Goal: Information Seeking & Learning: Learn about a topic

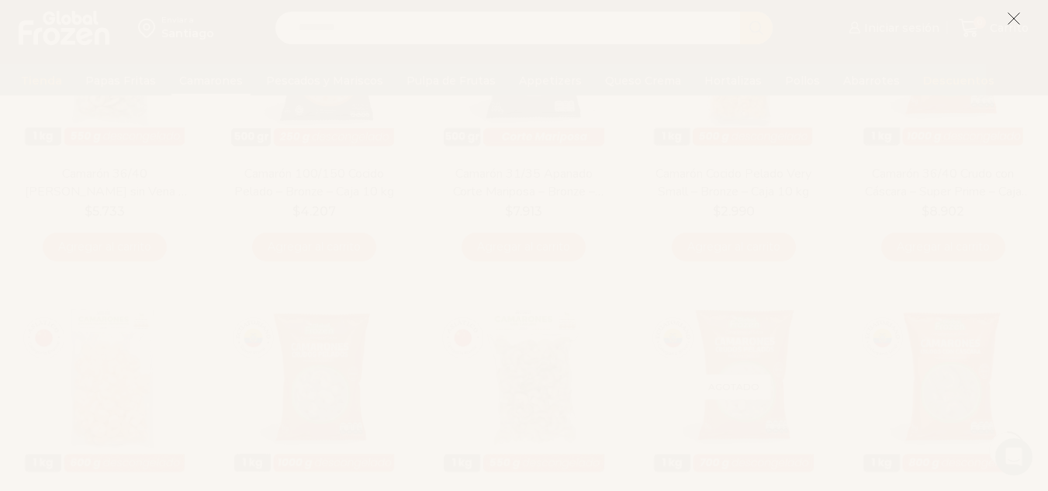
scroll to position [310, 0]
click at [1016, 20] on icon at bounding box center [1014, 19] width 14 height 14
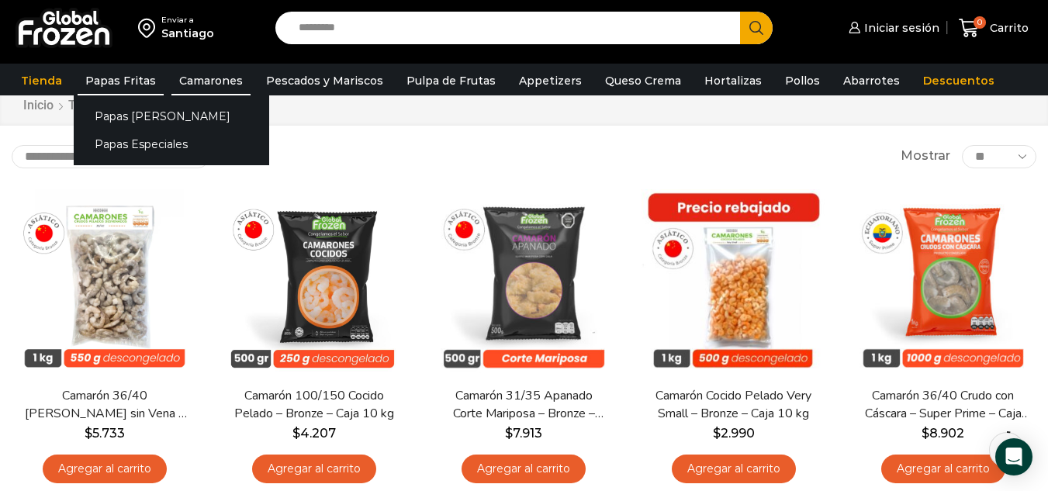
scroll to position [0, 0]
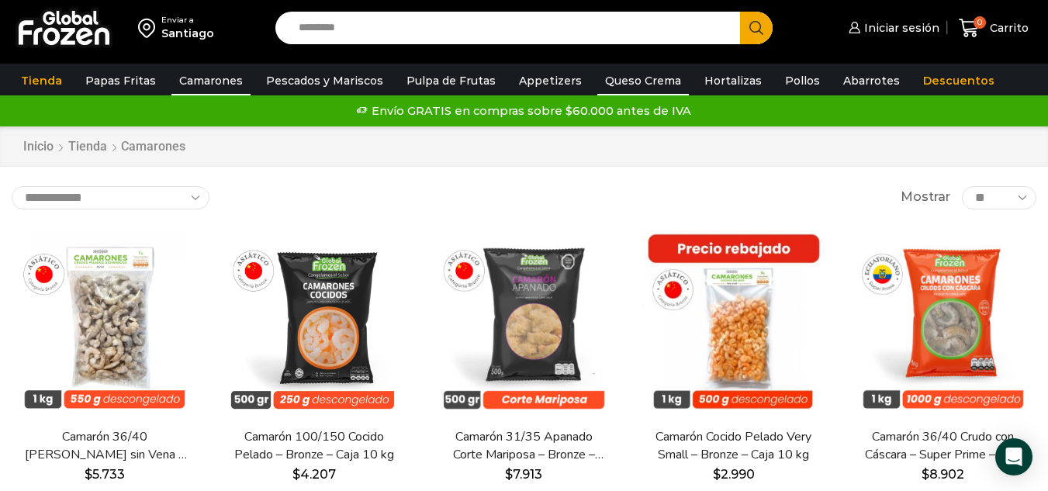
click at [628, 78] on link "Queso Crema" at bounding box center [643, 80] width 92 height 29
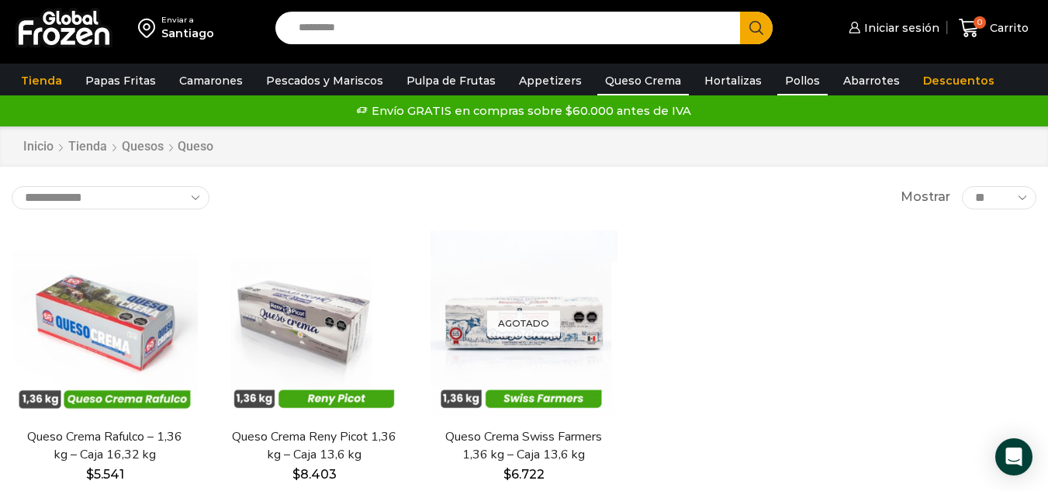
click at [780, 74] on link "Pollos" at bounding box center [802, 80] width 50 height 29
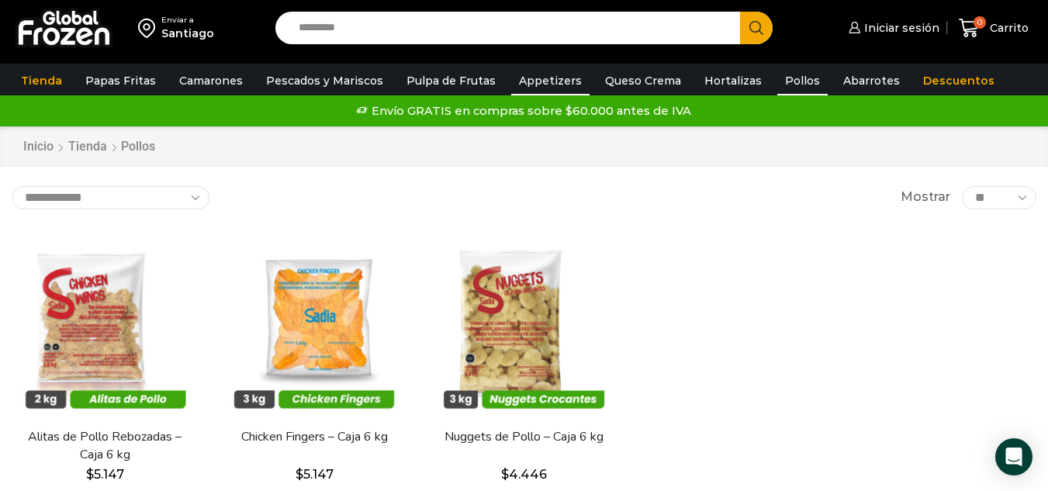
click at [527, 71] on link "Appetizers" at bounding box center [550, 80] width 78 height 29
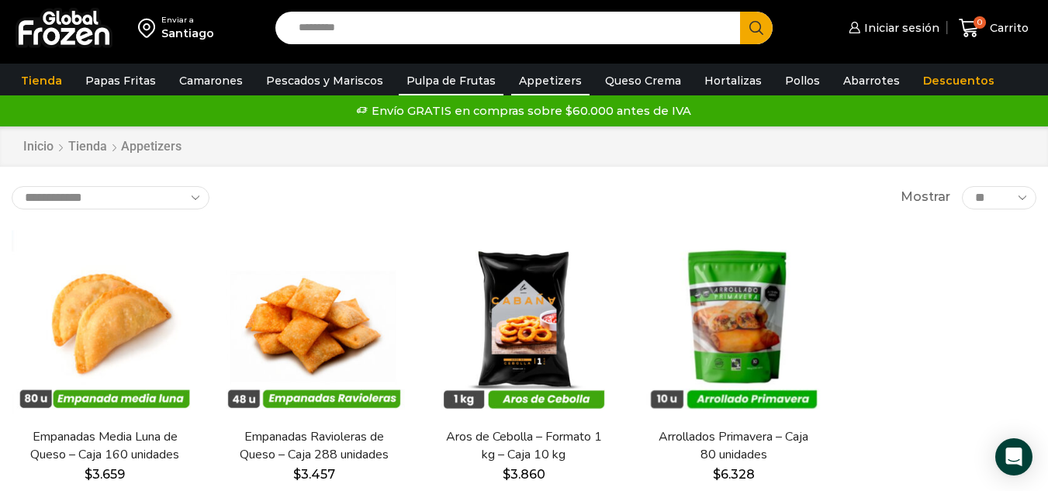
click at [422, 85] on link "Pulpa de Frutas" at bounding box center [451, 80] width 105 height 29
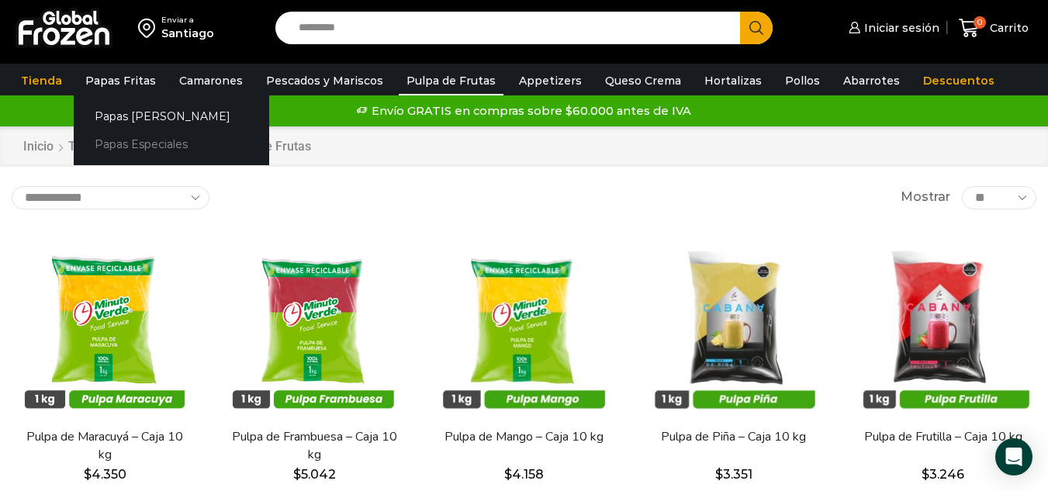
click at [134, 147] on link "Papas Especiales" at bounding box center [171, 144] width 195 height 29
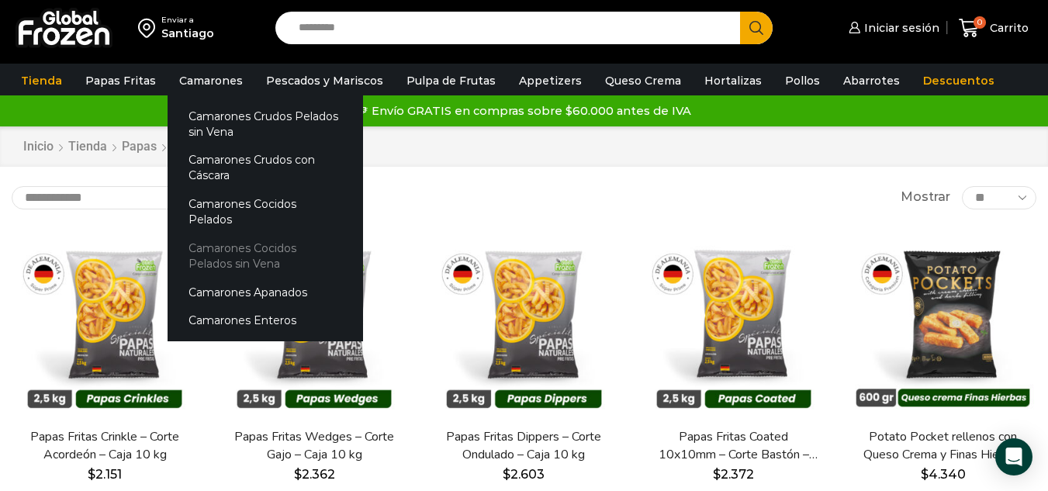
click at [248, 236] on link "Camarones Cocidos Pelados sin Vena" at bounding box center [265, 255] width 195 height 44
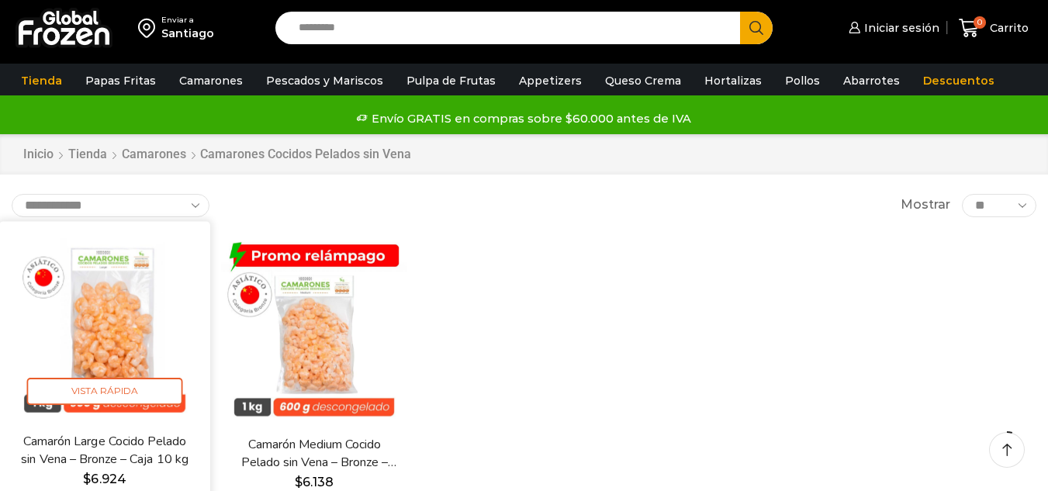
scroll to position [78, 0]
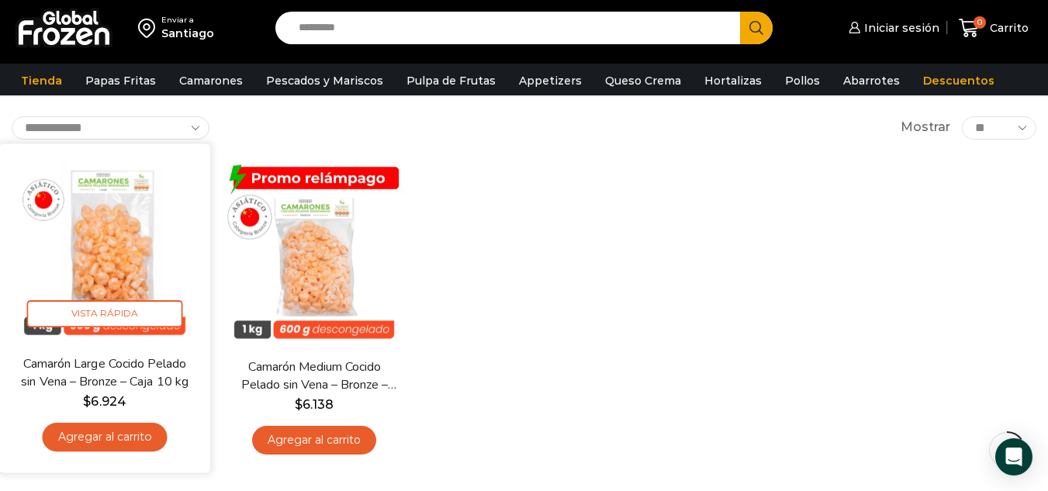
click at [143, 199] on img at bounding box center [105, 249] width 188 height 188
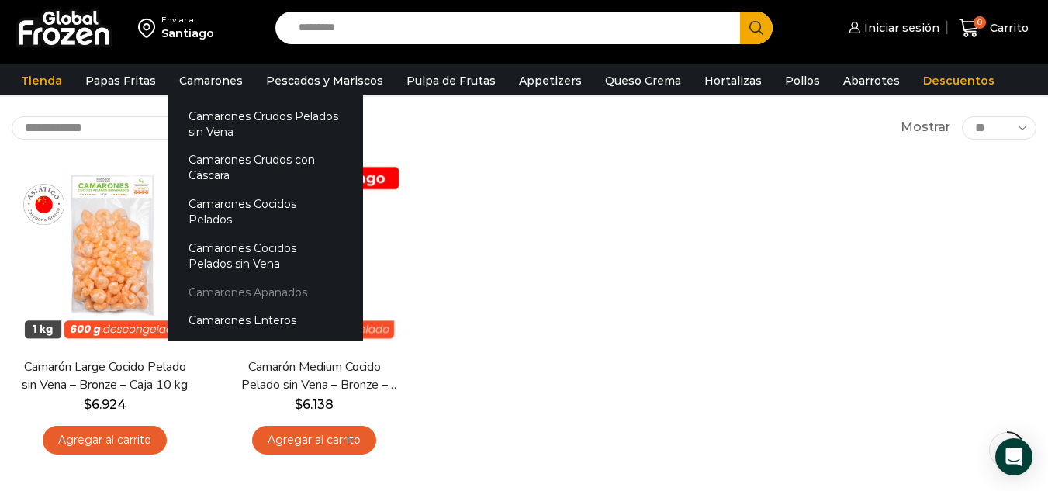
click at [269, 278] on link "Camarones Apanados" at bounding box center [265, 292] width 195 height 29
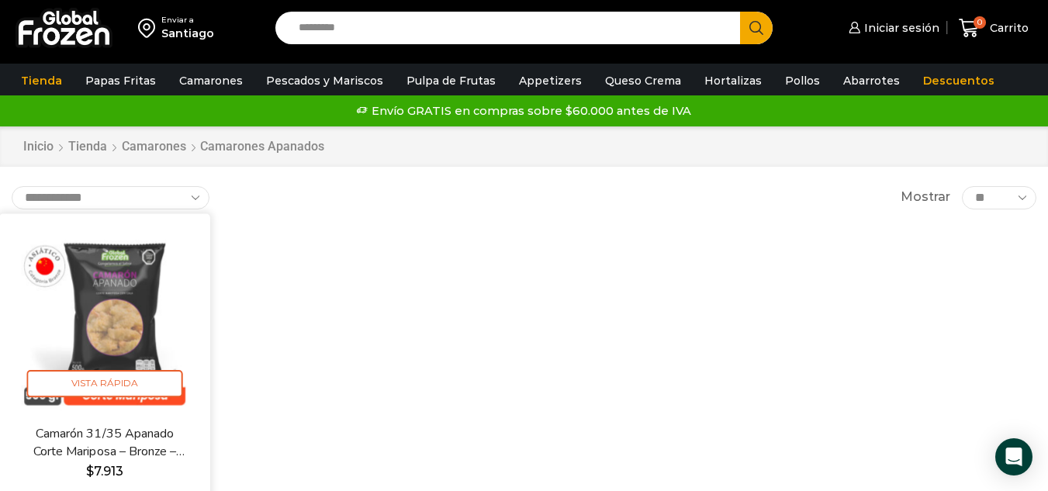
click at [117, 257] on img at bounding box center [105, 319] width 188 height 188
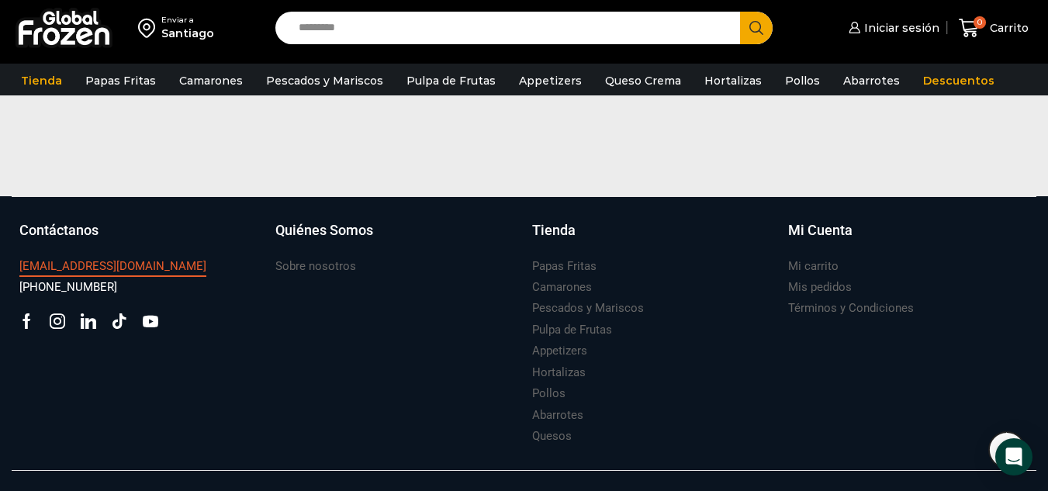
scroll to position [1241, 0]
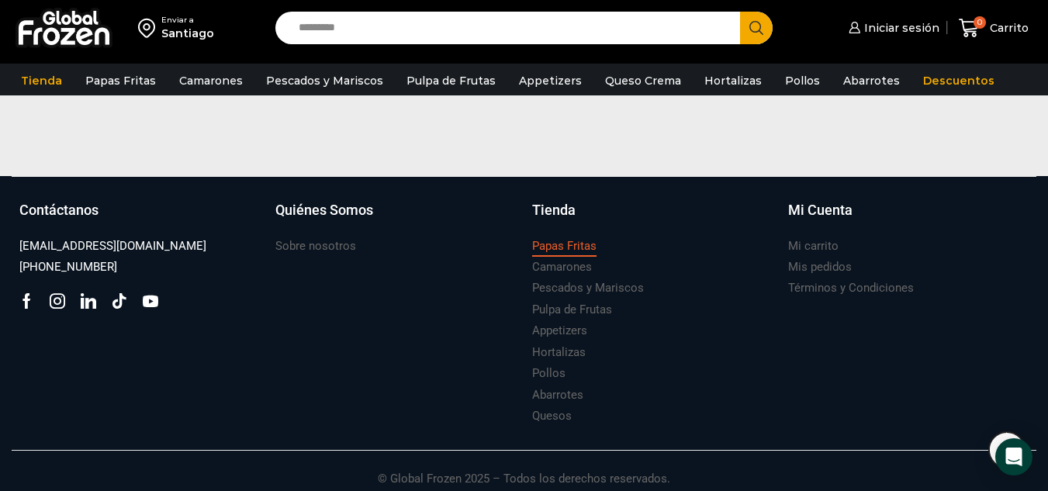
click at [547, 247] on h3 "Papas Fritas" at bounding box center [564, 246] width 64 height 16
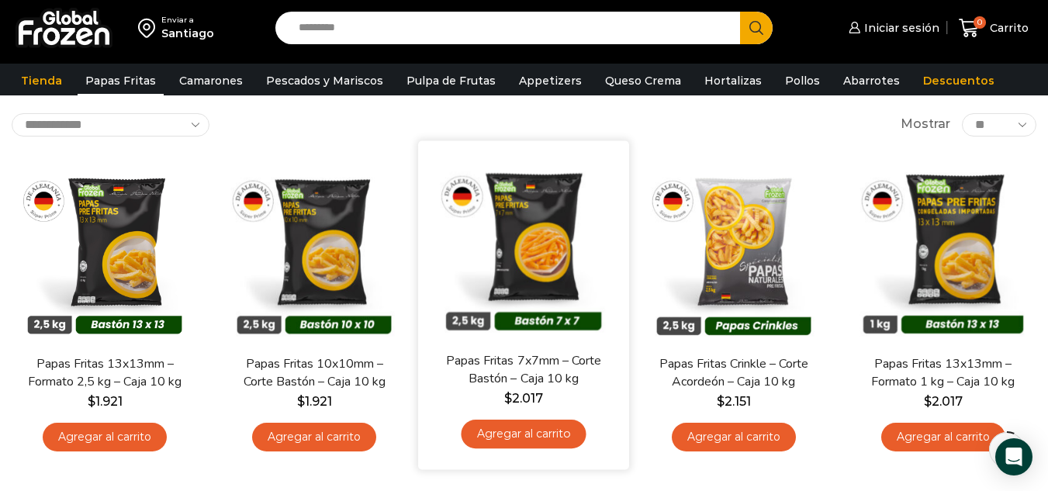
scroll to position [78, 0]
